Goal: Information Seeking & Learning: Stay updated

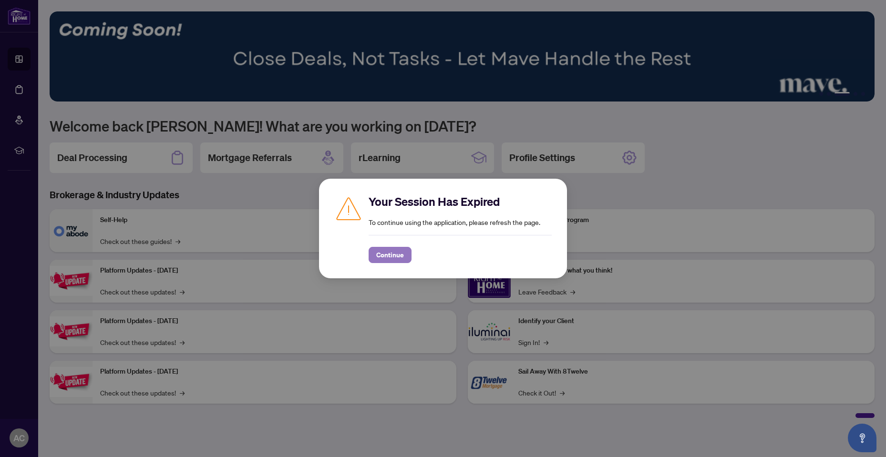
click at [393, 252] on span "Continue" at bounding box center [390, 254] width 28 height 15
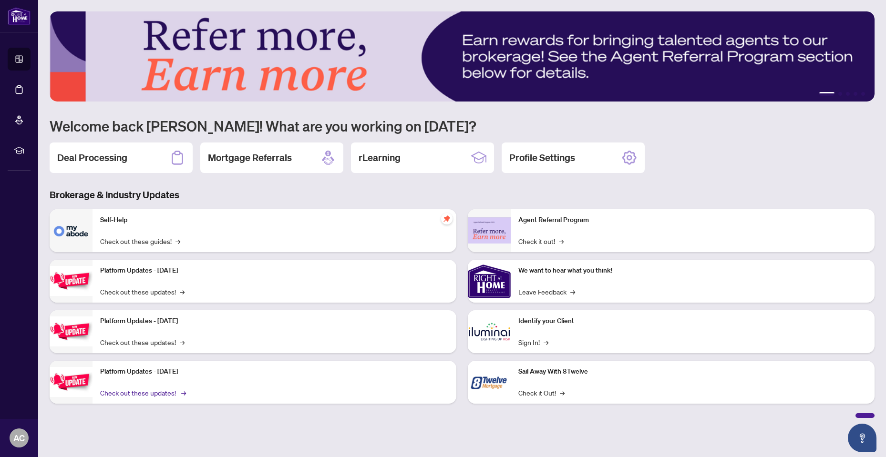
click at [140, 393] on link "Check out these updates! →" at bounding box center [142, 393] width 84 height 10
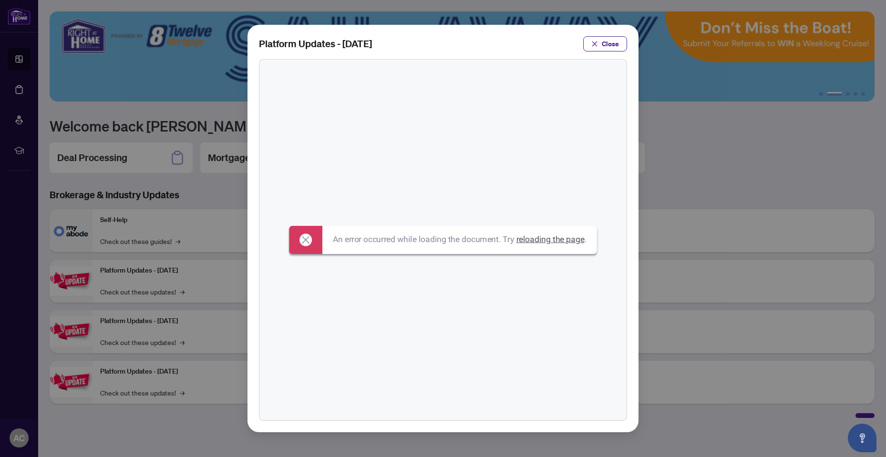
click at [562, 245] on link "reloading the page" at bounding box center [550, 240] width 68 height 10
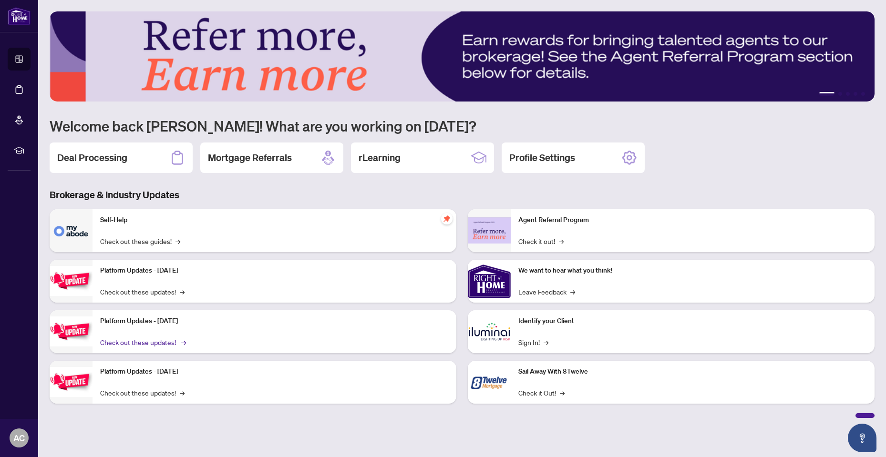
click at [137, 340] on link "Check out these updates! →" at bounding box center [142, 342] width 84 height 10
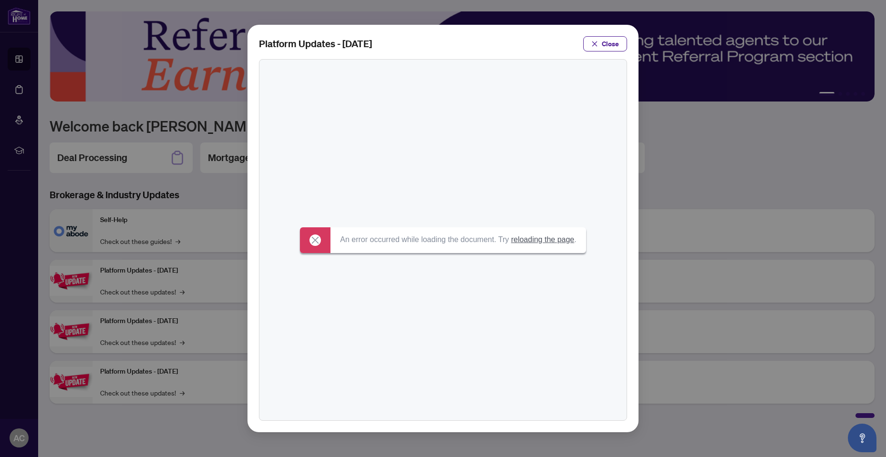
click at [614, 41] on span "Close" at bounding box center [610, 43] width 17 height 15
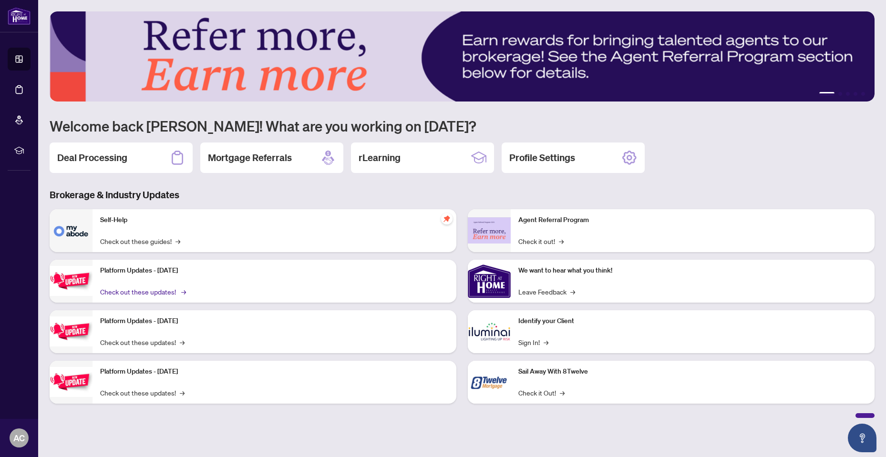
click at [150, 290] on link "Check out these updates! →" at bounding box center [142, 292] width 84 height 10
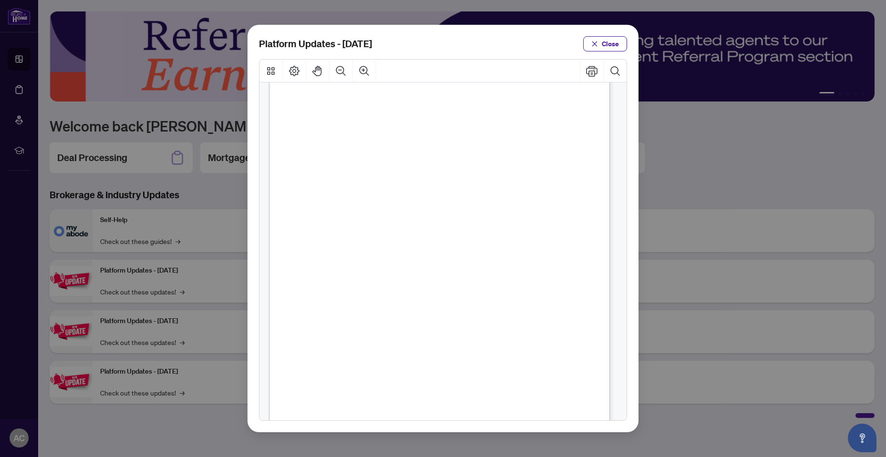
scroll to position [95, 0]
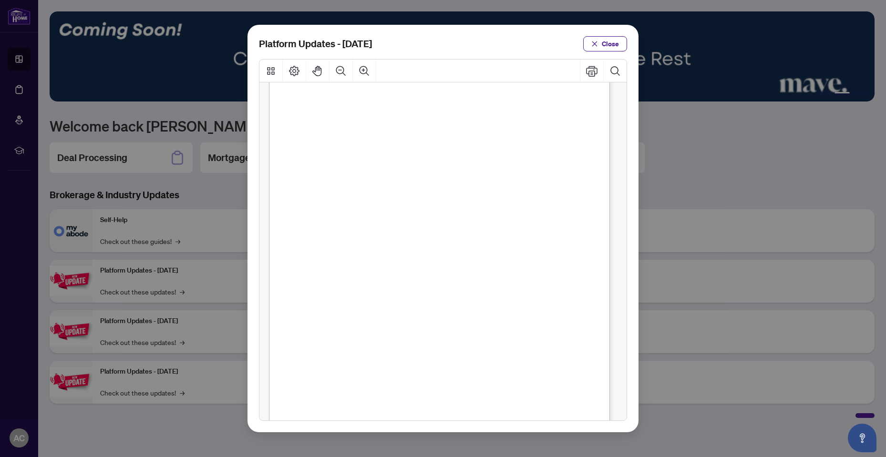
click at [610, 47] on span "Close" at bounding box center [610, 43] width 17 height 15
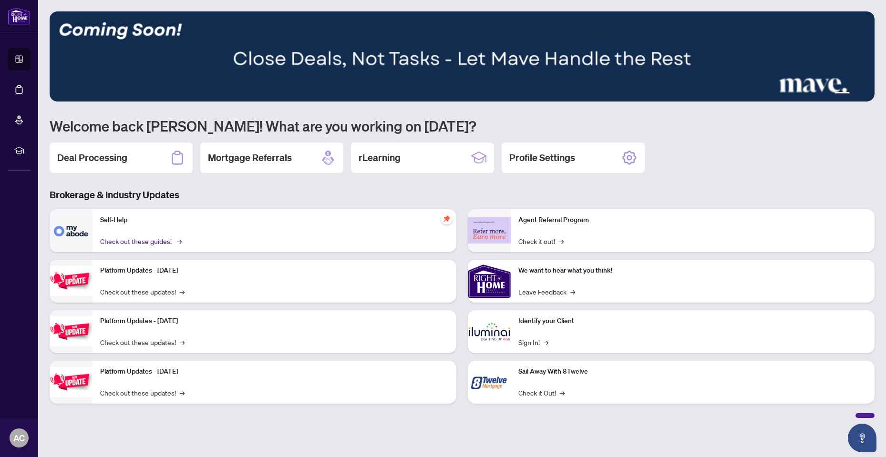
click at [119, 239] on link "Check out these guides! →" at bounding box center [140, 241] width 80 height 10
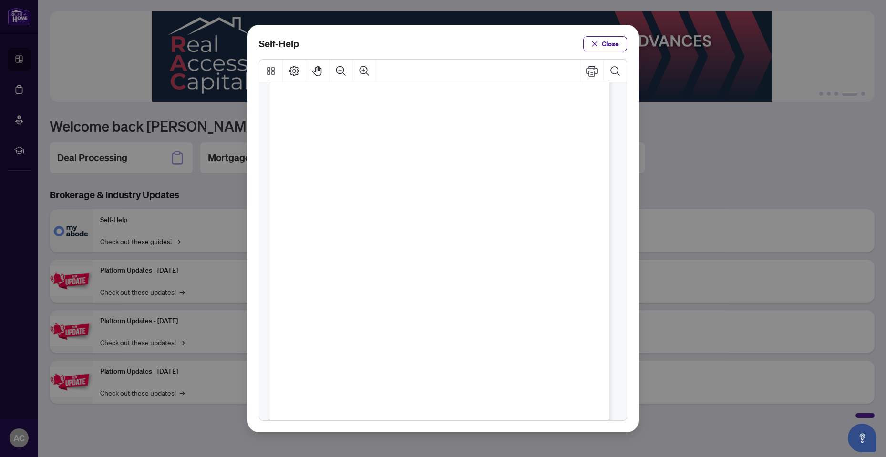
scroll to position [48, 0]
click at [612, 43] on span "Close" at bounding box center [610, 43] width 17 height 15
